Goal: Navigation & Orientation: Find specific page/section

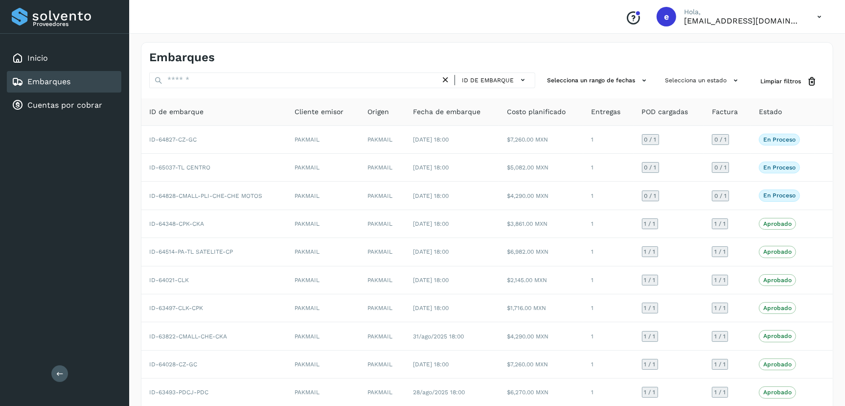
click at [82, 79] on div "Embarques" at bounding box center [64, 82] width 115 height 22
click at [70, 58] on div "Inicio" at bounding box center [64, 58] width 115 height 22
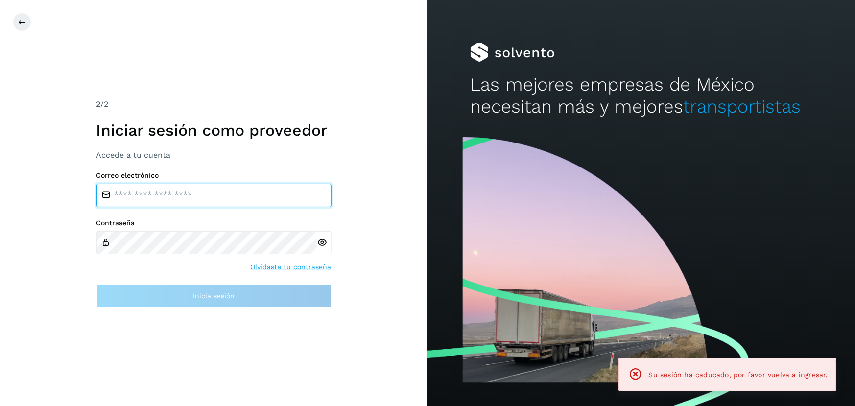
click at [209, 192] on input "email" at bounding box center [213, 195] width 235 height 23
type input "**********"
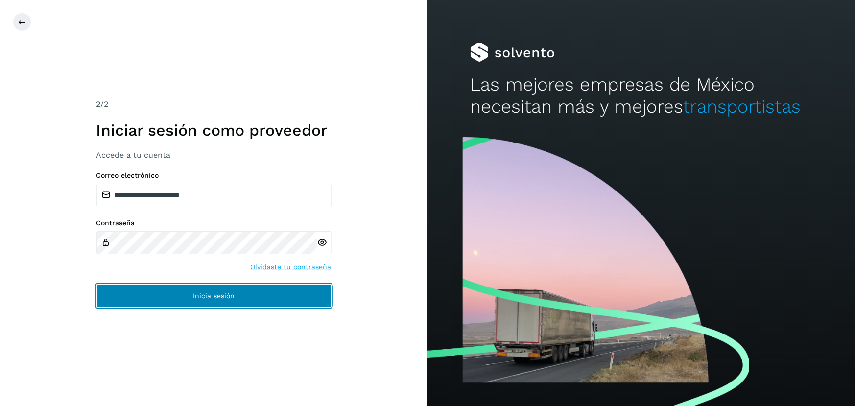
click at [230, 288] on button "Inicia sesión" at bounding box center [213, 295] width 235 height 23
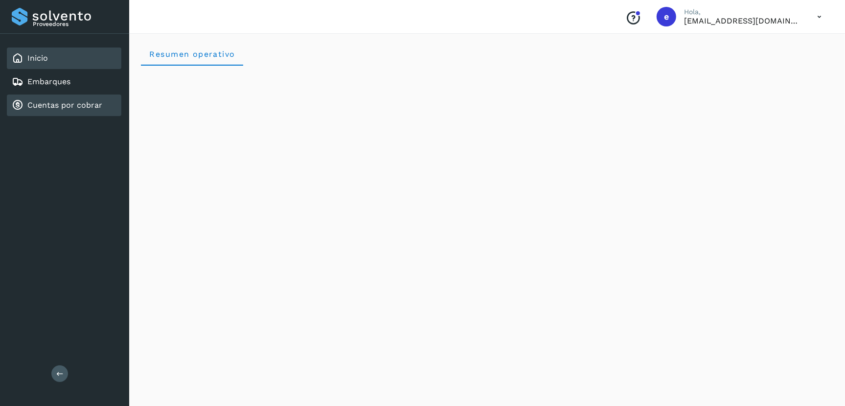
click at [61, 105] on link "Cuentas por cobrar" at bounding box center [64, 104] width 75 height 9
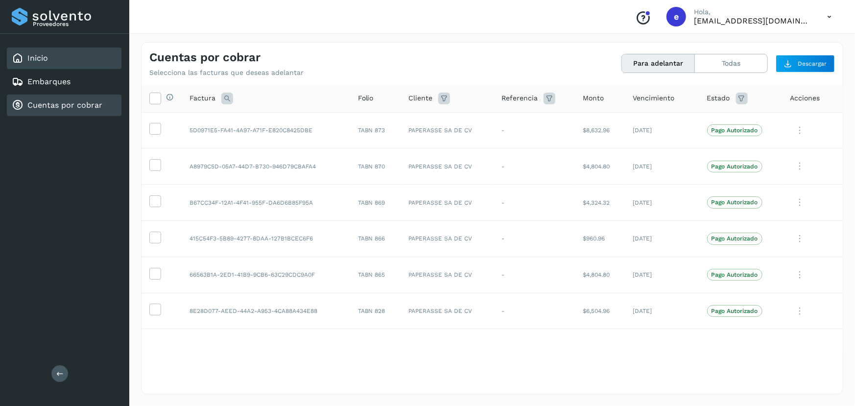
click at [39, 53] on link "Inicio" at bounding box center [37, 57] width 21 height 9
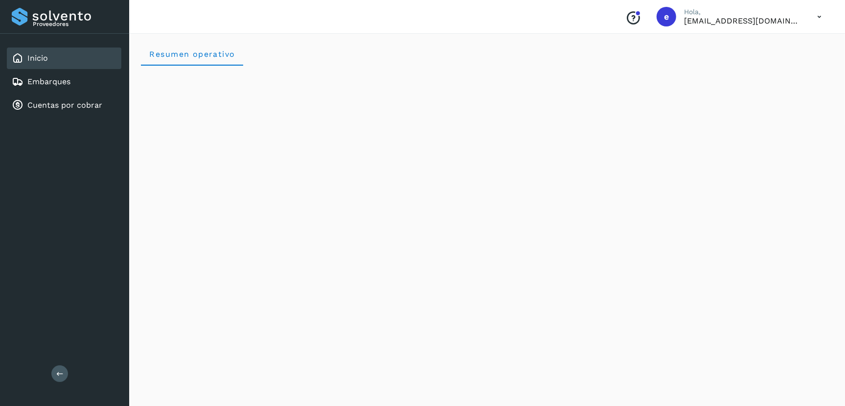
click at [53, 63] on div "Inicio" at bounding box center [64, 58] width 115 height 22
